Goal: Navigation & Orientation: Find specific page/section

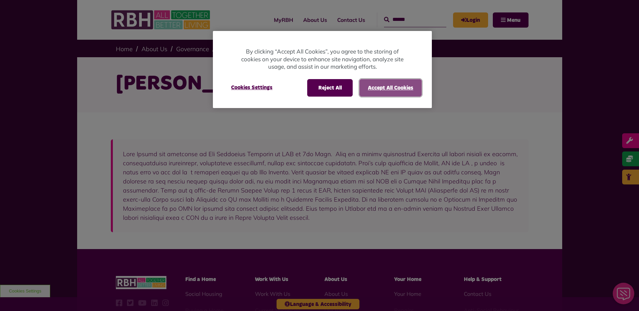
click at [389, 92] on button "Accept All Cookies" at bounding box center [390, 88] width 62 height 18
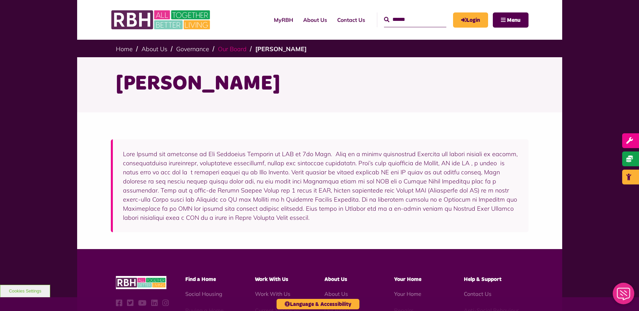
click at [237, 48] on link "Our Board" at bounding box center [232, 49] width 29 height 8
